Goal: Find specific page/section: Find specific page/section

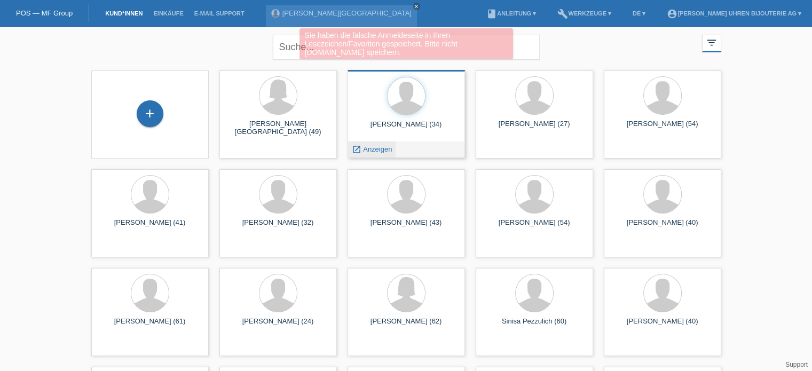
click at [374, 147] on span "Anzeigen" at bounding box center [377, 149] width 29 height 8
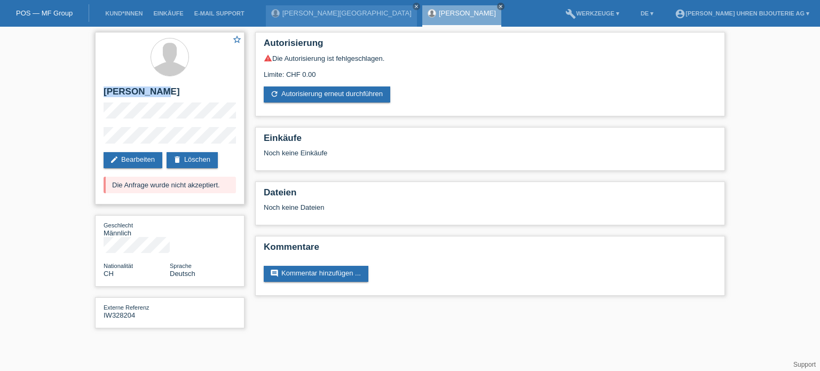
drag, startPoint x: 101, startPoint y: 90, endPoint x: 178, endPoint y: 90, distance: 76.8
click at [178, 90] on div "star_border Agon Sejdiu edit Bearbeiten delete Löschen Die Anfrage wurde nicht …" at bounding box center [169, 118] width 149 height 172
